Goal: Task Accomplishment & Management: Use online tool/utility

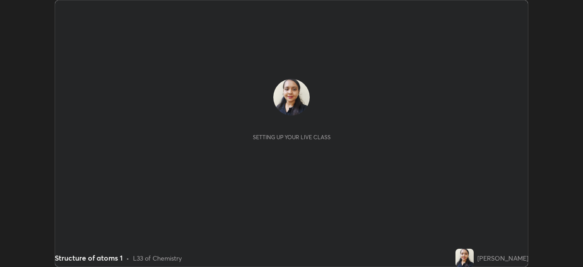
scroll to position [267, 583]
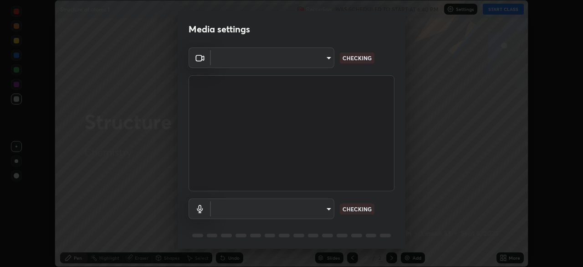
type input "495e9aafafa99ab02b2630cd73316b4ffac4e6b0a44c495734db4bb24564e739"
type input "communications"
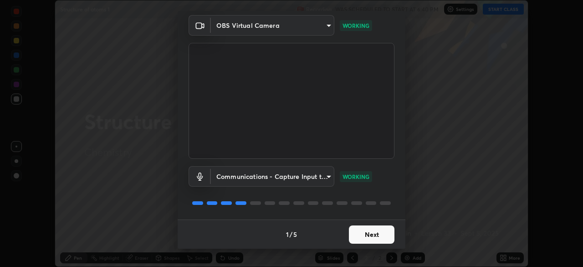
click at [369, 235] on button "Next" at bounding box center [372, 234] width 46 height 18
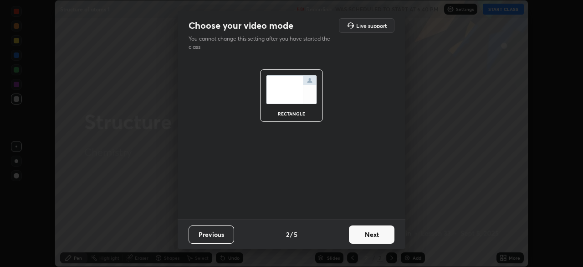
scroll to position [0, 0]
click at [371, 236] on button "Next" at bounding box center [372, 234] width 46 height 18
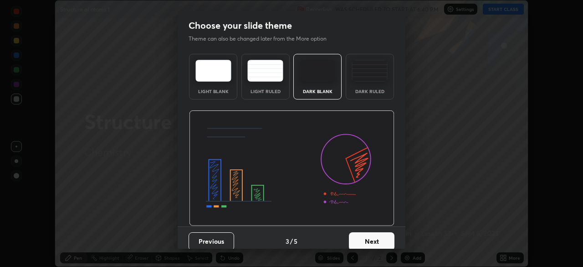
click at [375, 238] on button "Next" at bounding box center [372, 241] width 46 height 18
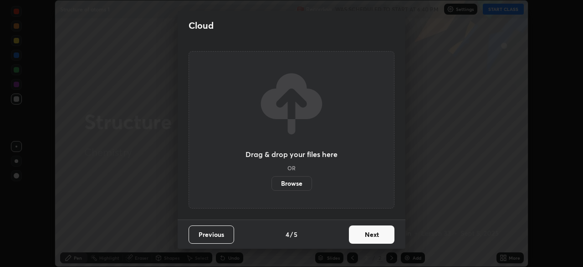
click at [377, 235] on button "Next" at bounding box center [372, 234] width 46 height 18
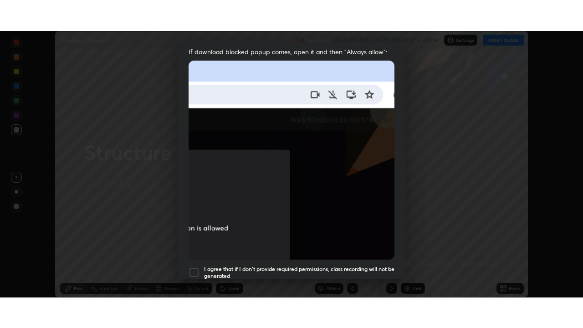
scroll to position [218, 0]
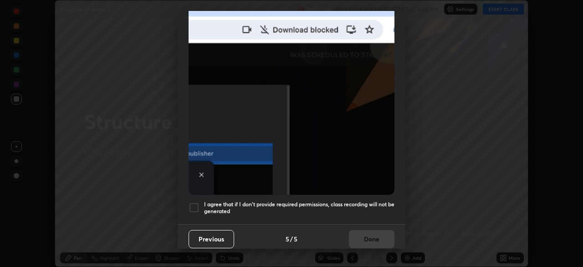
click at [193, 206] on div at bounding box center [194, 207] width 11 height 11
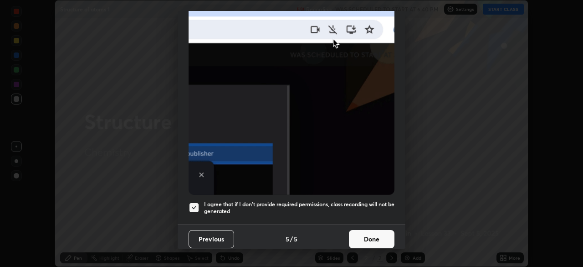
click at [363, 237] on button "Done" at bounding box center [372, 239] width 46 height 18
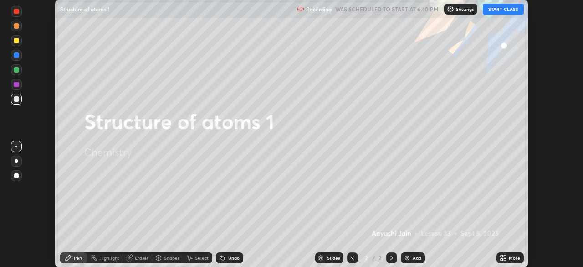
click at [491, 12] on button "START CLASS" at bounding box center [503, 9] width 41 height 11
click at [505, 256] on icon at bounding box center [505, 256] width 2 height 2
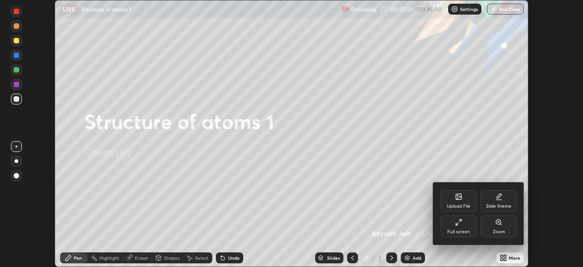
click at [460, 220] on icon at bounding box center [460, 220] width 2 height 2
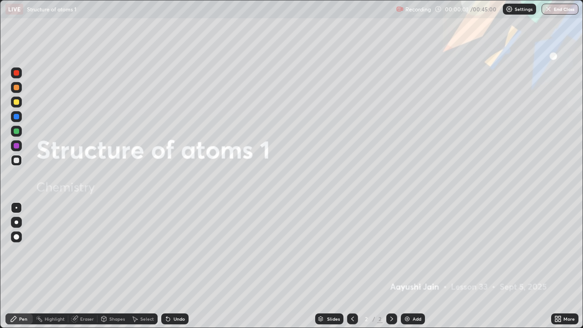
scroll to position [328, 583]
click at [408, 266] on img at bounding box center [407, 318] width 7 height 7
